Goal: Information Seeking & Learning: Learn about a topic

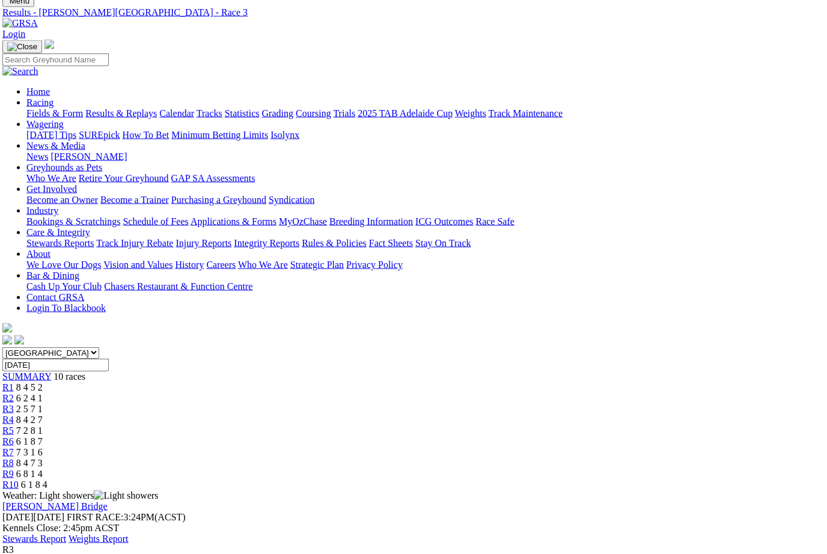
scroll to position [0, 2]
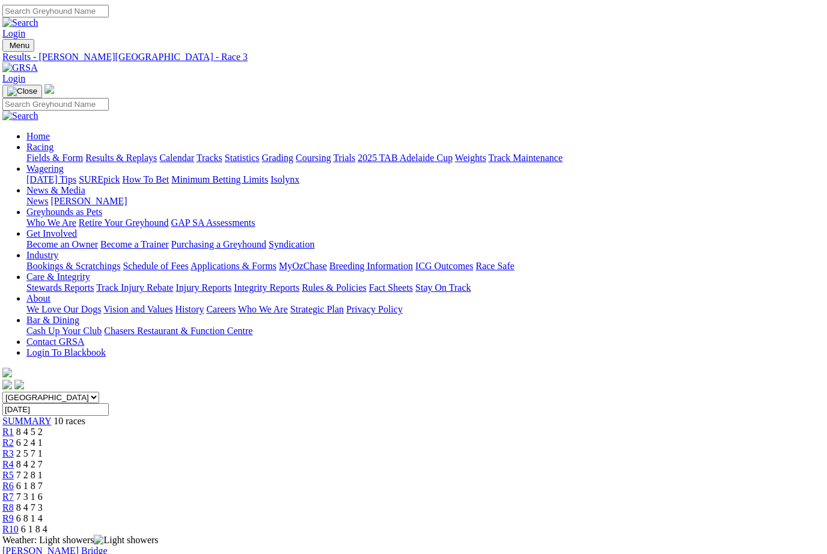
click at [47, 153] on link "Fields & Form" at bounding box center [54, 158] width 57 height 10
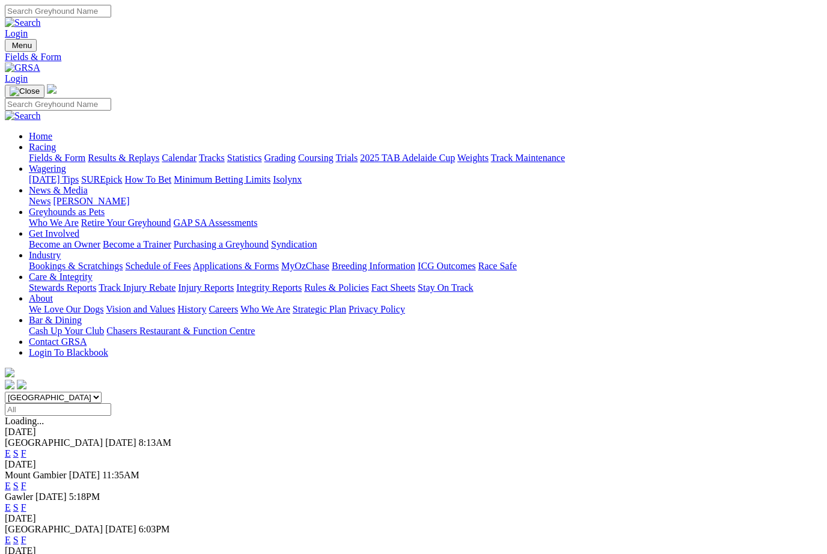
click at [26, 449] on link "F" at bounding box center [23, 454] width 5 height 10
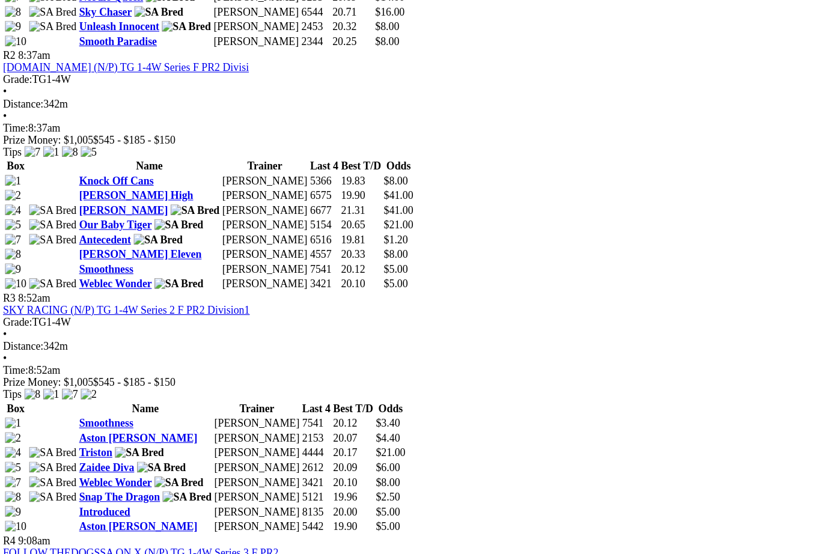
scroll to position [788, 0]
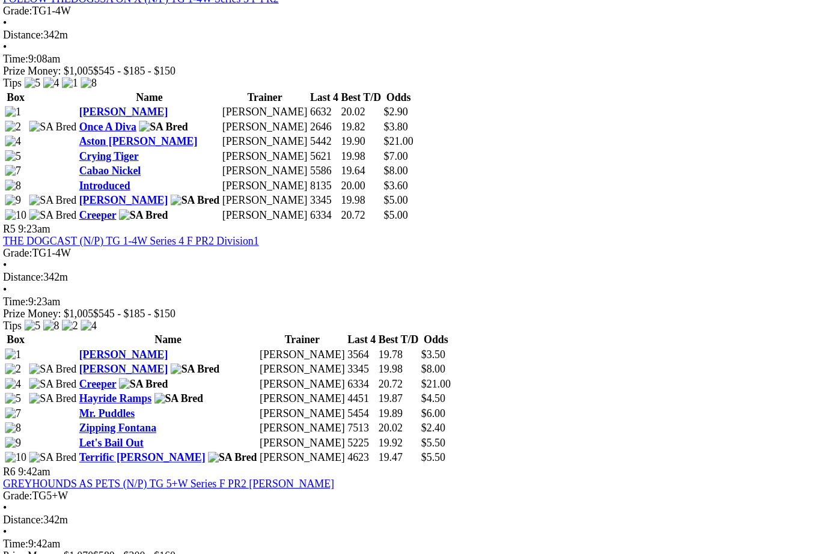
scroll to position [1266, 0]
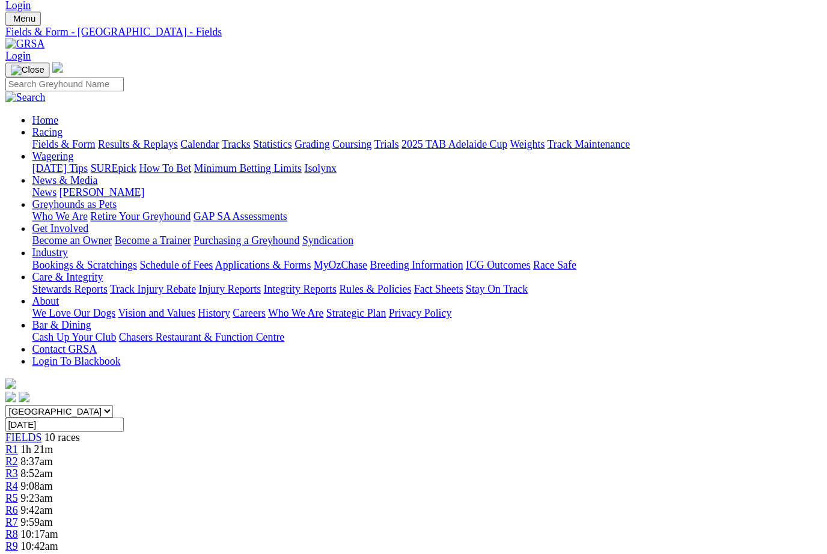
scroll to position [29, 0]
click at [144, 124] on link "Results & Replays" at bounding box center [124, 129] width 72 height 10
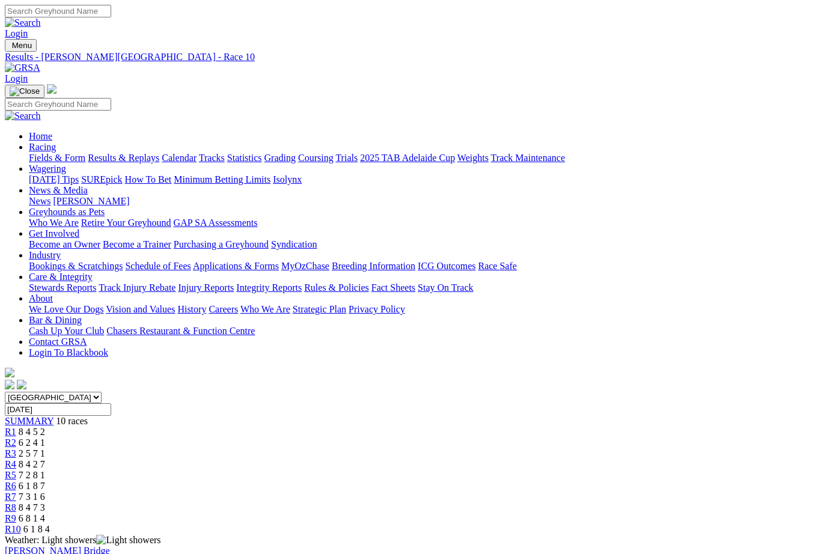
click at [16, 492] on span "R7" at bounding box center [10, 497] width 11 height 10
click at [49, 153] on link "Fields & Form" at bounding box center [57, 158] width 57 height 10
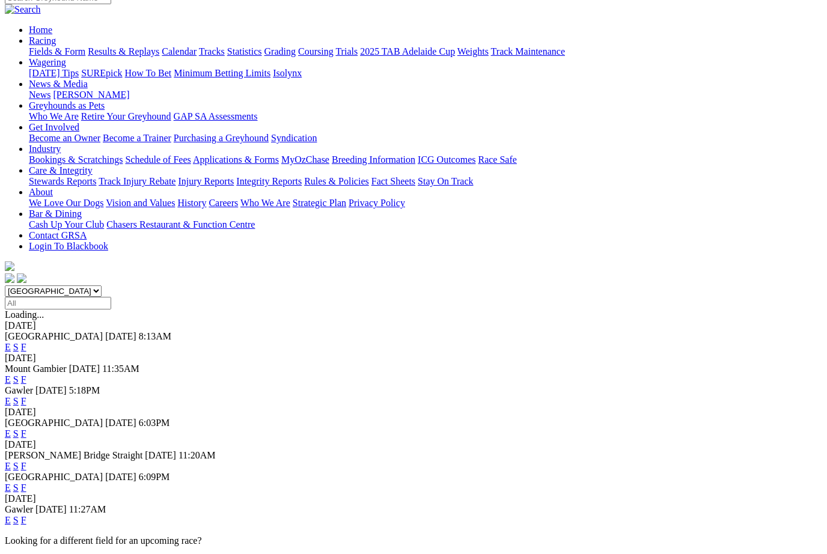
scroll to position [90, 0]
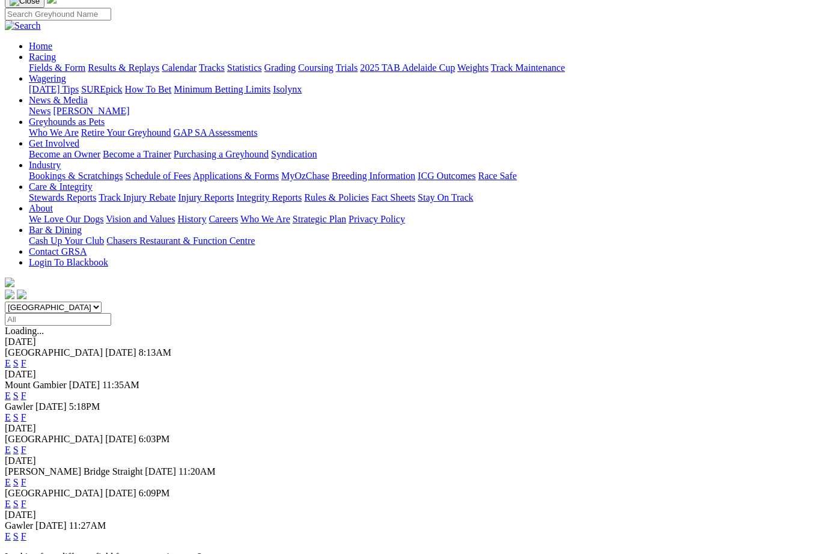
click at [26, 358] on link "F" at bounding box center [23, 363] width 5 height 10
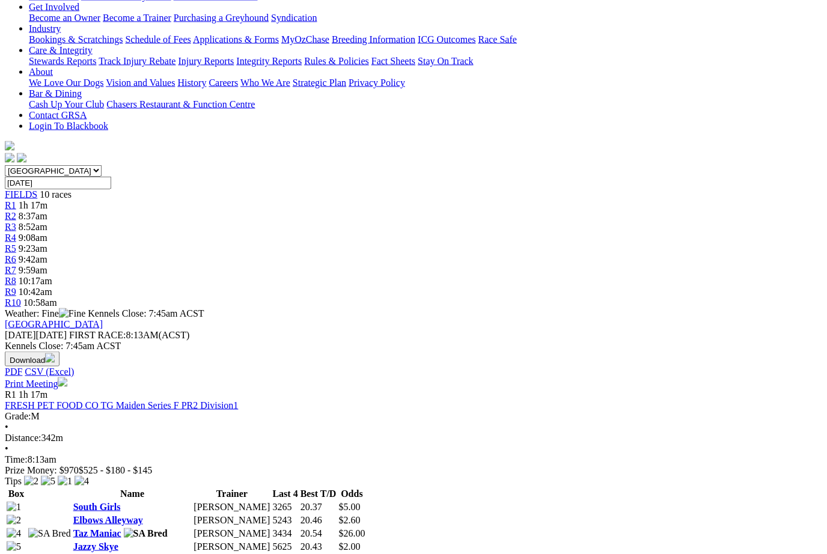
scroll to position [240, 0]
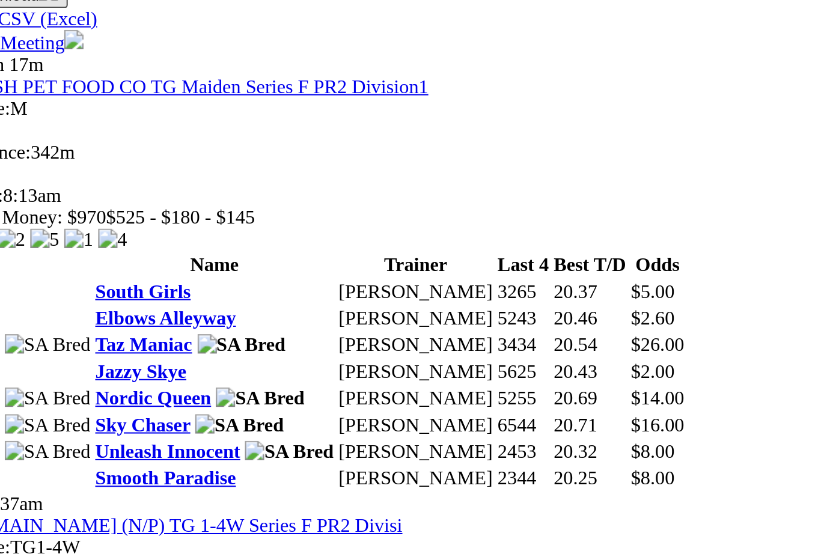
scroll to position [330, 0]
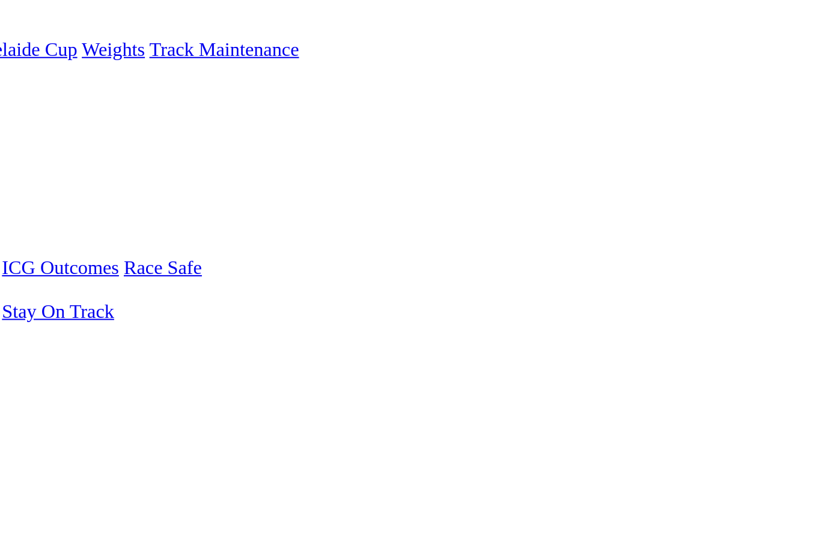
scroll to position [0, 30]
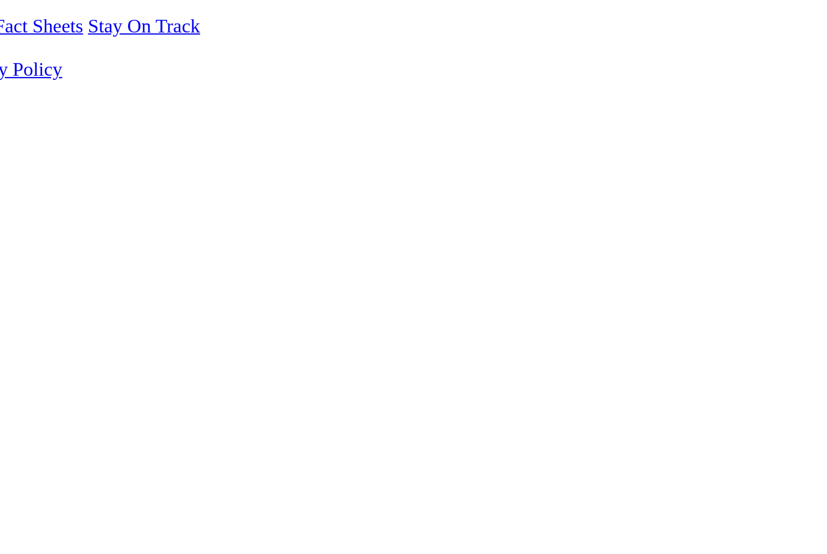
scroll to position [35, 30]
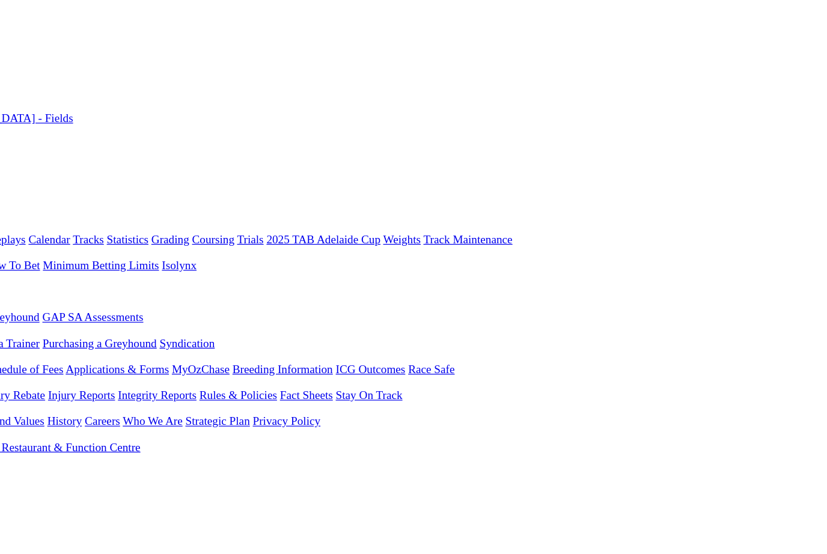
scroll to position [0, 76]
